Goal: Information Seeking & Learning: Learn about a topic

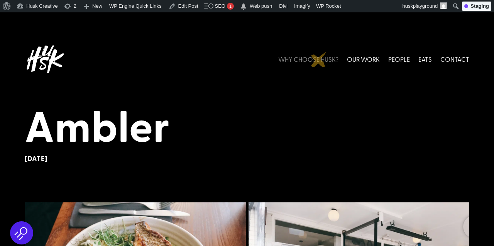
click at [319, 59] on link "WHY CHOOSE HUSK?" at bounding box center [308, 59] width 60 height 34
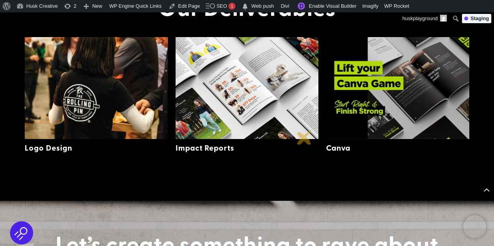
scroll to position [1230, 0]
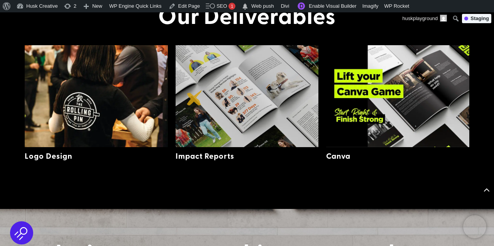
click at [194, 98] on img at bounding box center [246, 96] width 143 height 102
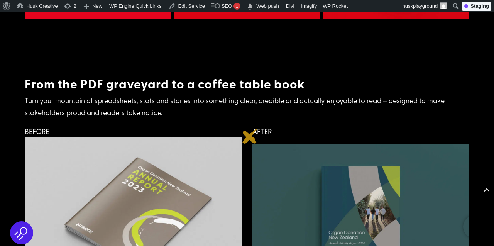
scroll to position [1513, 0]
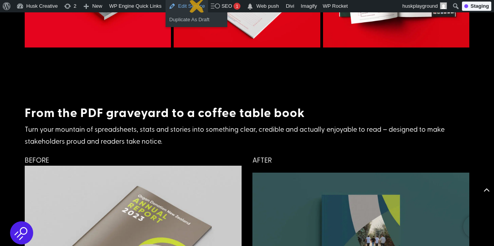
click at [197, 5] on link "Edit Service" at bounding box center [186, 6] width 42 height 12
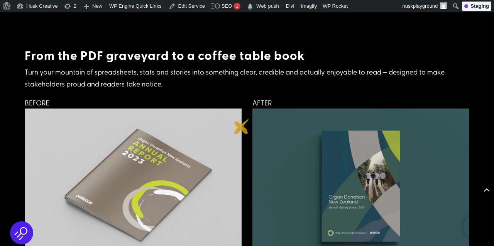
scroll to position [1558, 0]
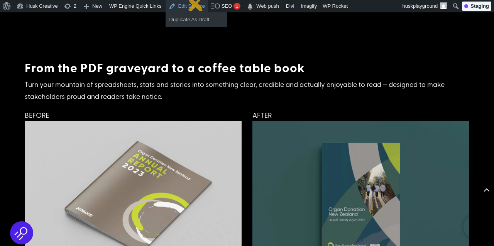
click at [196, 3] on link "Edit Service" at bounding box center [186, 6] width 42 height 12
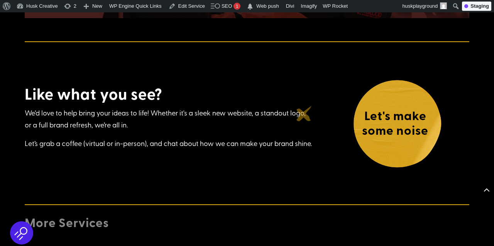
scroll to position [2454, 0]
